Goal: Communication & Community: Answer question/provide support

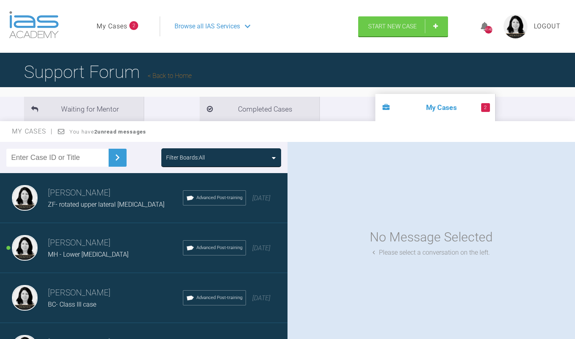
click at [117, 245] on h3 "[PERSON_NAME]" at bounding box center [115, 243] width 135 height 14
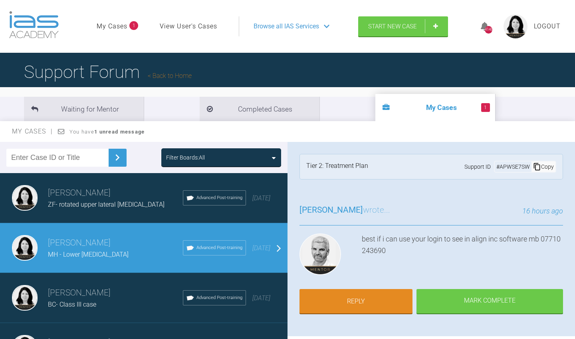
click at [133, 207] on span "ZF- rotated upper lateral [MEDICAL_DATA]" at bounding box center [106, 204] width 117 height 8
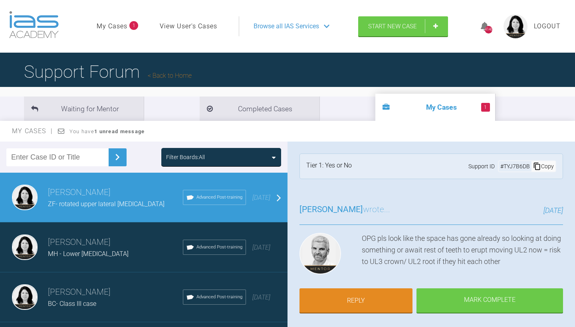
click at [290, 31] on span "Browse all IAS Services" at bounding box center [286, 26] width 65 height 10
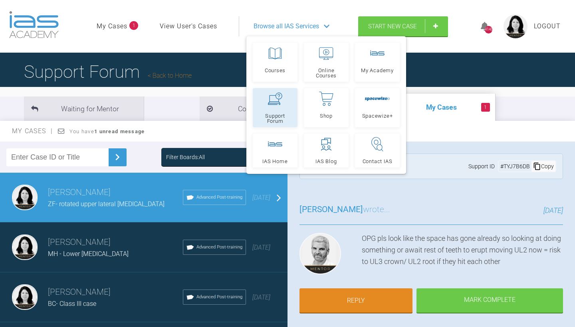
click at [279, 114] on span "Support Forum" at bounding box center [275, 118] width 38 height 10
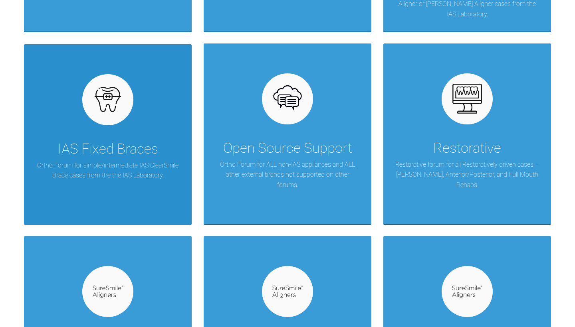
click at [137, 168] on p "Ortho Forum for simple/intermediate IAS ClearSmile Brace cases from the the IAS…" at bounding box center [108, 171] width 144 height 20
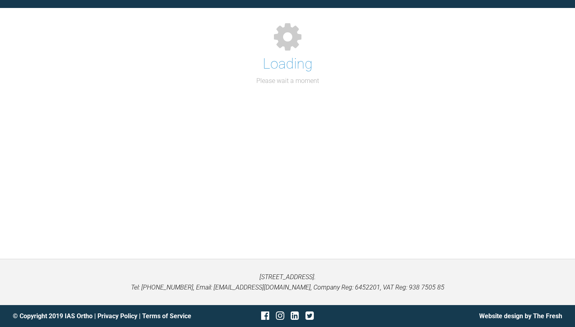
scroll to position [82, 0]
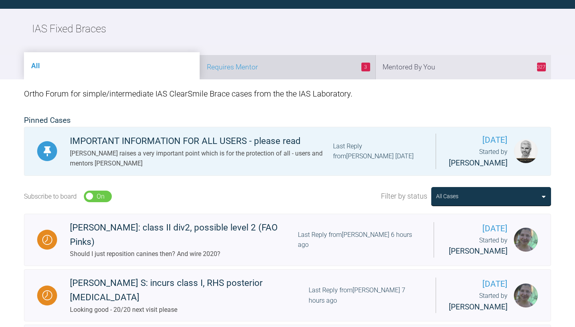
click at [327, 76] on li "3 Requires Mentor" at bounding box center [288, 67] width 176 height 24
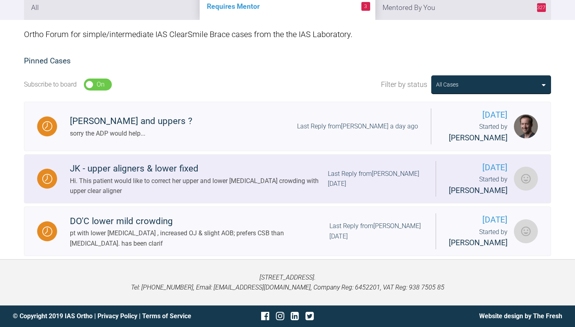
scroll to position [145, 0]
click at [206, 173] on div "JK - upper aligners & lower fixed" at bounding box center [199, 169] width 258 height 14
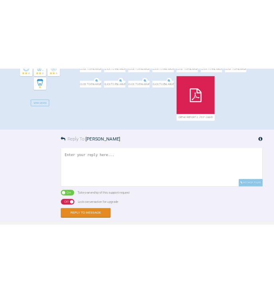
scroll to position [395, 0]
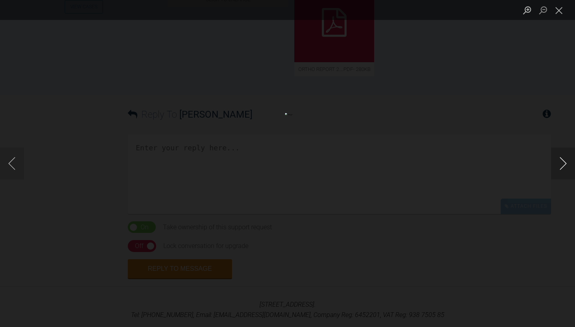
click at [560, 169] on button "Next image" at bounding box center [563, 164] width 24 height 32
click at [559, 12] on button "Close lightbox" at bounding box center [559, 10] width 16 height 14
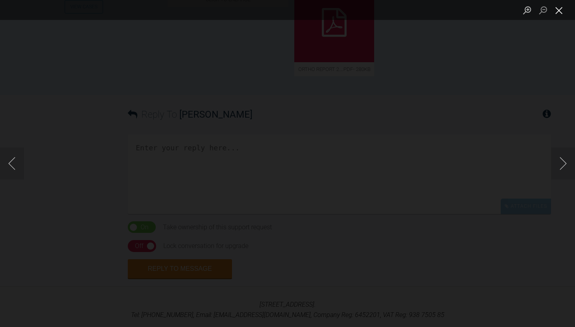
click at [561, 12] on button "Close lightbox" at bounding box center [559, 10] width 16 height 14
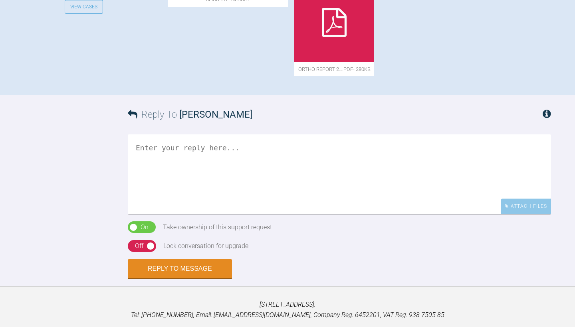
click at [347, 37] on icon at bounding box center [334, 22] width 25 height 29
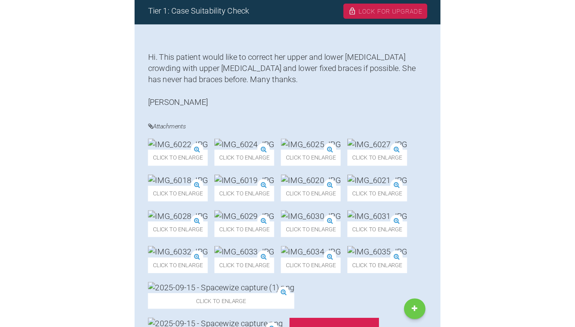
scroll to position [193, 0]
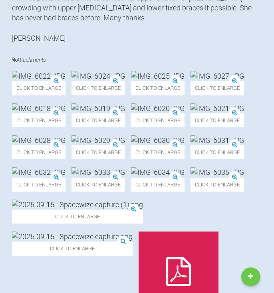
click at [65, 76] on div "Click to enlarge" at bounding box center [39, 83] width 54 height 24
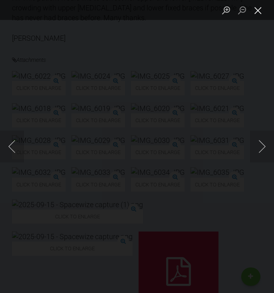
click at [261, 10] on button "Close lightbox" at bounding box center [258, 10] width 16 height 14
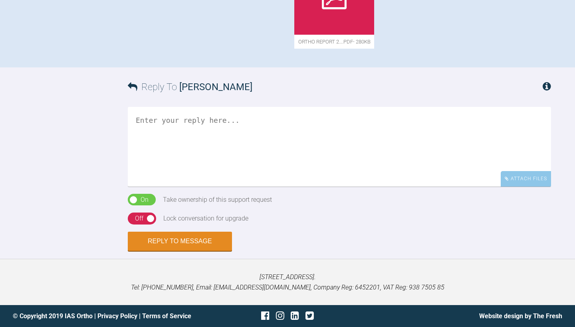
scroll to position [584, 0]
click at [244, 173] on textarea at bounding box center [339, 147] width 423 height 80
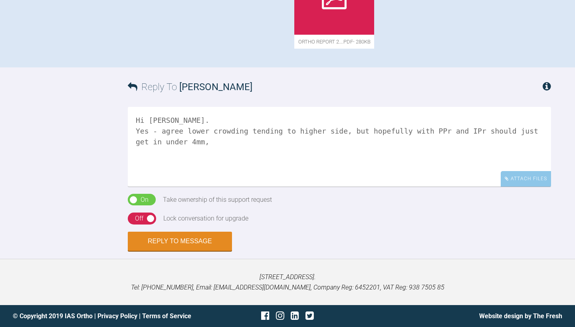
click at [486, 171] on textarea "Hi Peter. Yes - agree lower crowding tending to higher side, but hopefully with…" at bounding box center [339, 147] width 423 height 80
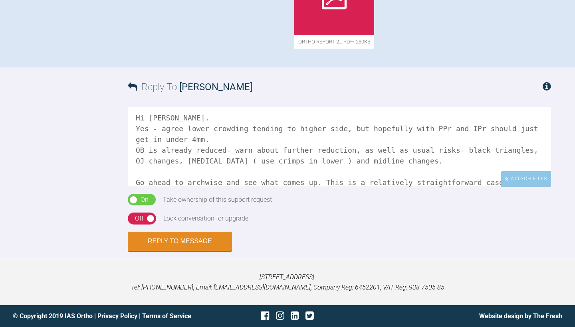
scroll to position [33, 0]
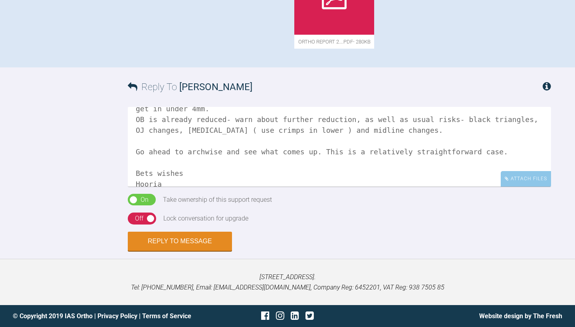
drag, startPoint x: 150, startPoint y: 202, endPoint x: 144, endPoint y: 201, distance: 6.0
click at [144, 187] on textarea "Hi Peter. Yes - agree lower crowding tending to higher side, but hopefully with…" at bounding box center [339, 147] width 423 height 80
click at [169, 187] on textarea "Hi Peter. Yes - agree lower crowding tending to higher side, but hopefully with…" at bounding box center [339, 147] width 423 height 80
click at [178, 187] on textarea "Hi Peter. Yes - agree lower crowding tending to higher side, but hopefully with…" at bounding box center [339, 147] width 423 height 80
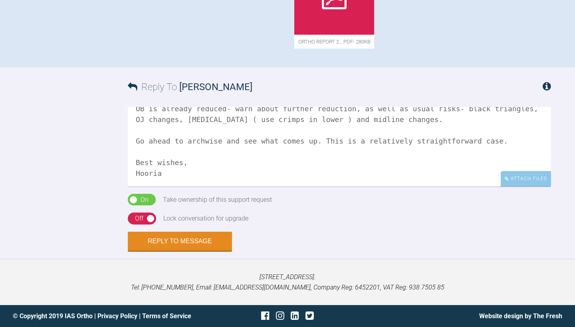
scroll to position [44, 0]
type textarea "Hi Peter. Yes - agree lower crowding tending to higher side, but hopefully with…"
click at [145, 225] on div "On Off" at bounding box center [142, 219] width 28 height 12
click at [181, 252] on button "Reply to Message" at bounding box center [180, 242] width 104 height 19
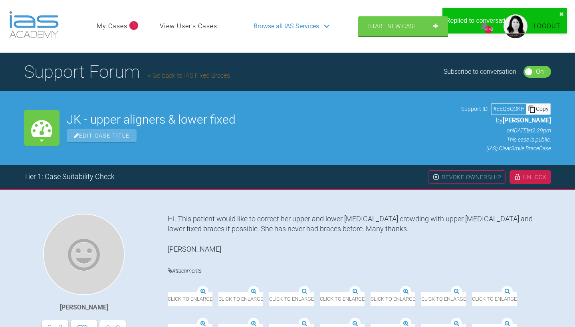
scroll to position [0, 0]
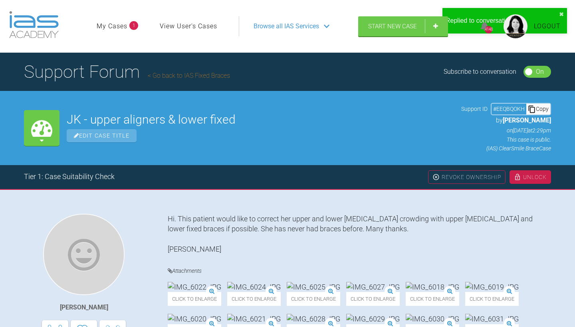
click at [185, 77] on link "Go back to IAS Fixed Braces" at bounding box center [189, 76] width 82 height 8
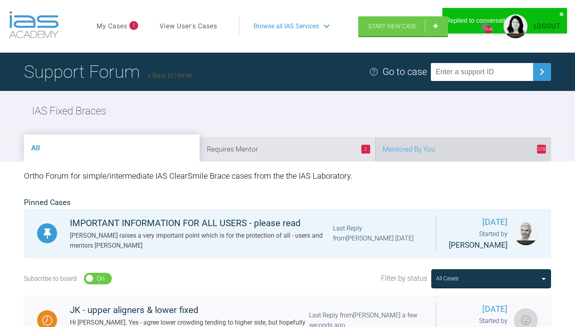
click at [406, 152] on li "328 Mentored By You" at bounding box center [463, 149] width 176 height 24
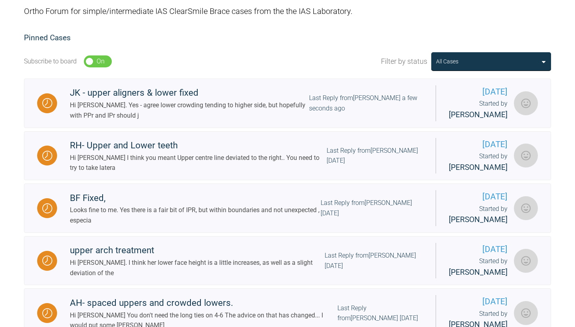
scroll to position [156, 0]
